Goal: Transaction & Acquisition: Purchase product/service

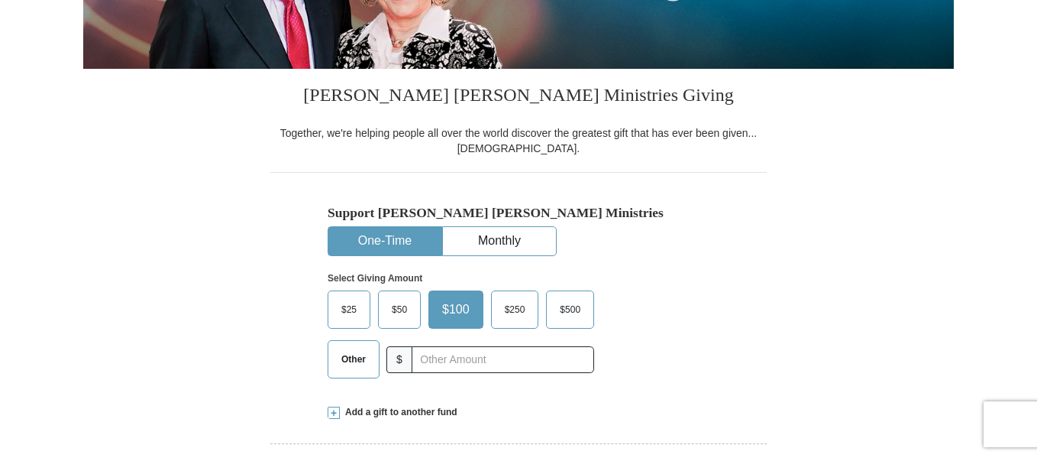
scroll to position [317, 0]
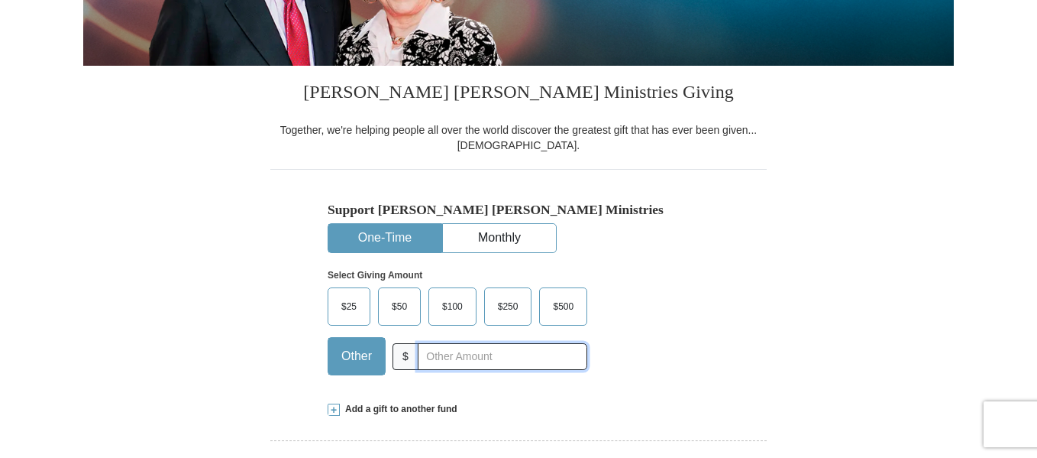
click at [439, 363] on input "text" at bounding box center [503, 356] width 170 height 27
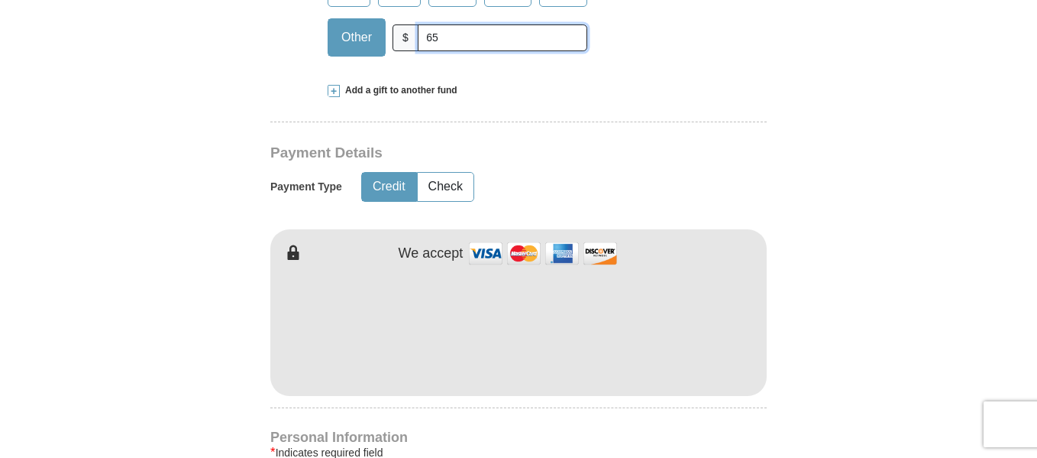
scroll to position [637, 0]
type input "65"
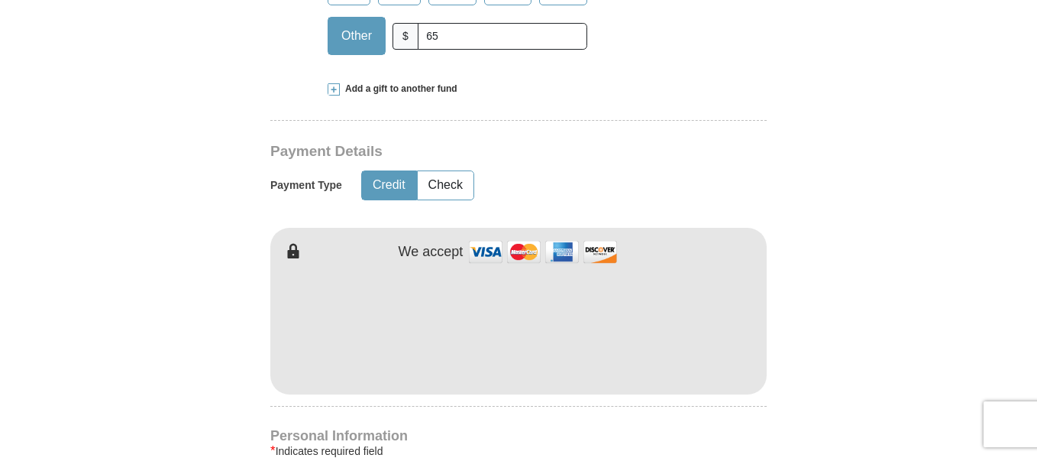
type input "Catia"
type input "[PERSON_NAME]"
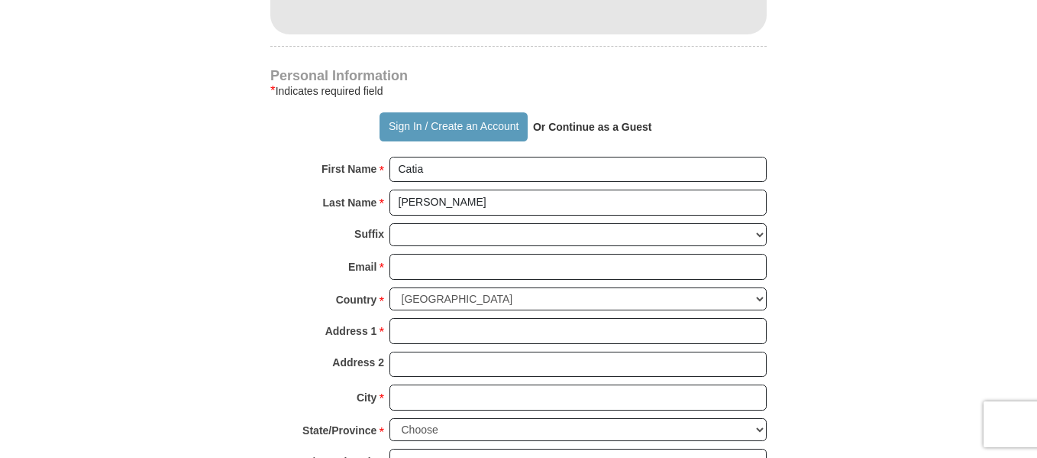
scroll to position [998, 0]
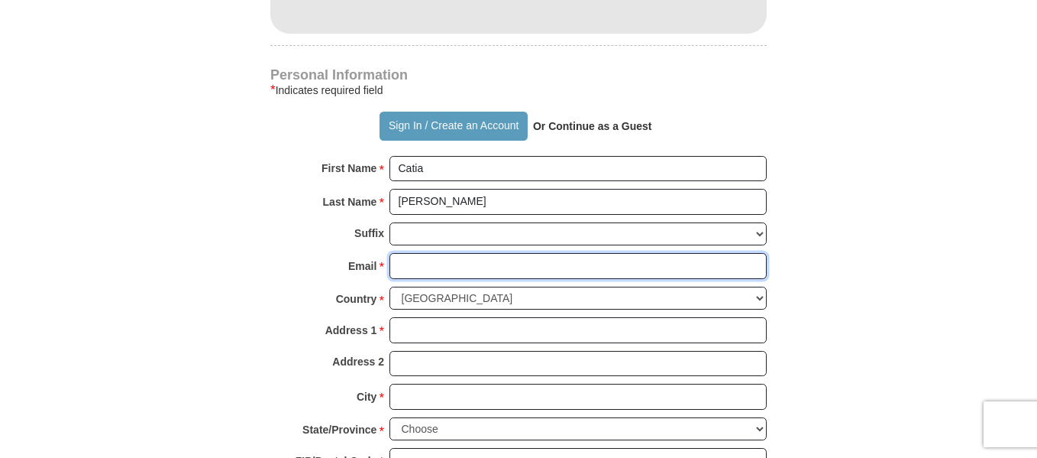
click at [404, 270] on input "Email *" at bounding box center [578, 266] width 377 height 26
type input "[EMAIL_ADDRESS][DOMAIN_NAME]"
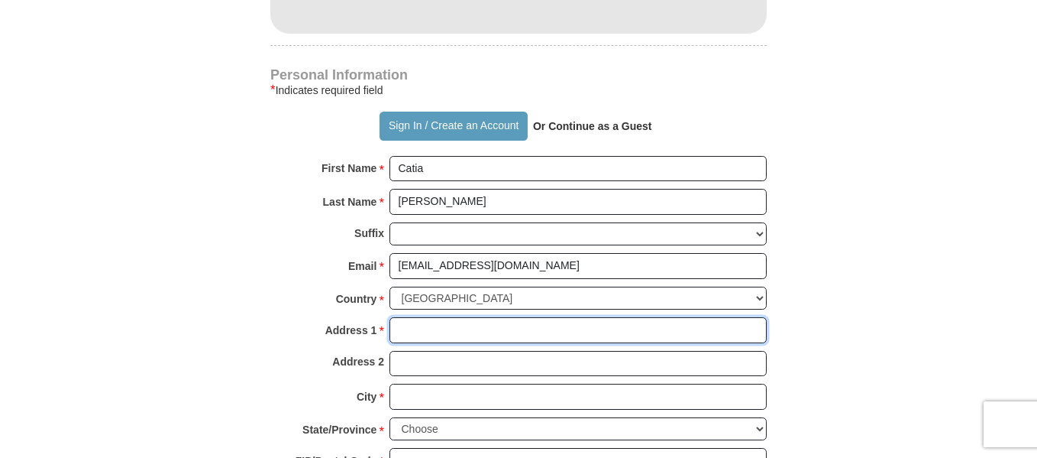
type input "3006 [PERSON_NAME] Pointe"
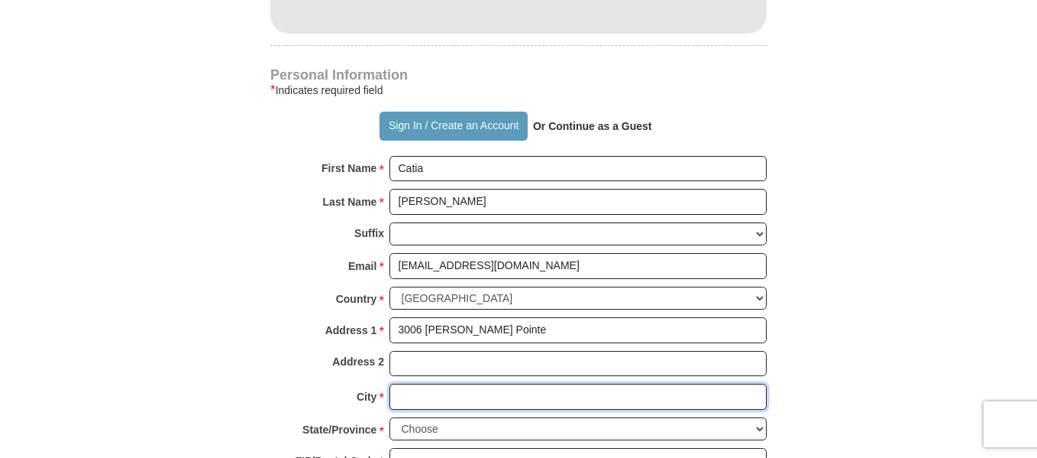
type input "[GEOGRAPHIC_DATA]"
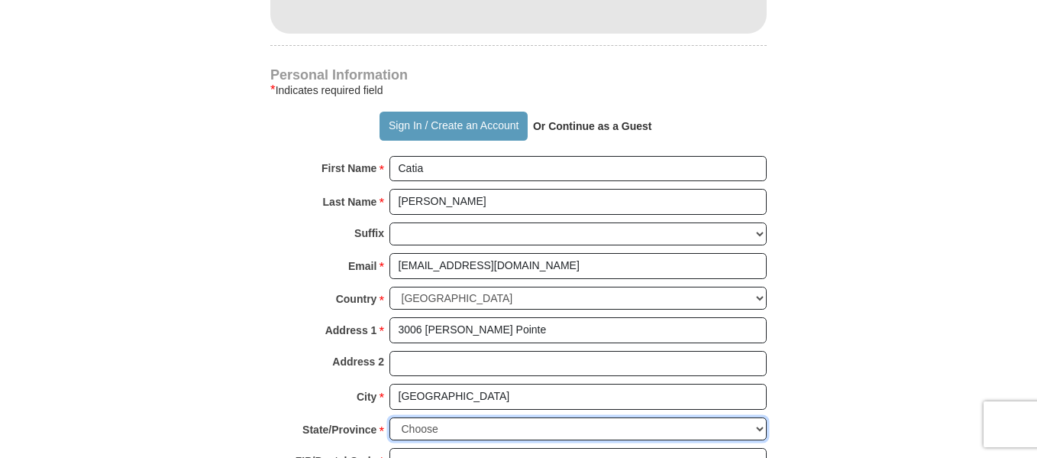
select select "TN"
type input "37174"
type input "2403051150"
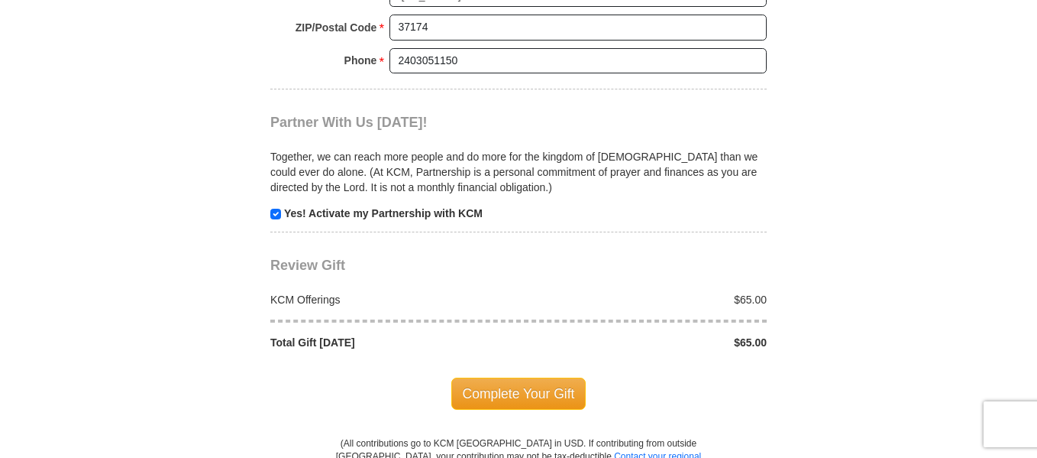
scroll to position [1432, 0]
click at [494, 402] on span "Complete Your Gift" at bounding box center [519, 393] width 135 height 32
